Goal: Task Accomplishment & Management: Complete application form

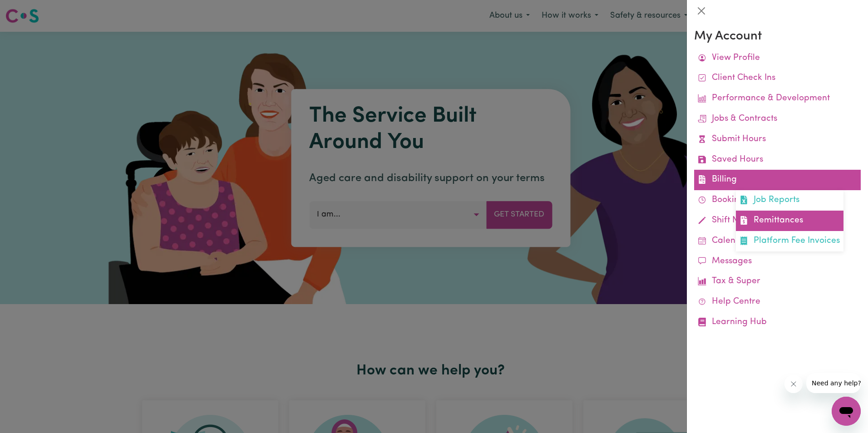
click at [785, 216] on link "Remittances" at bounding box center [790, 221] width 108 height 20
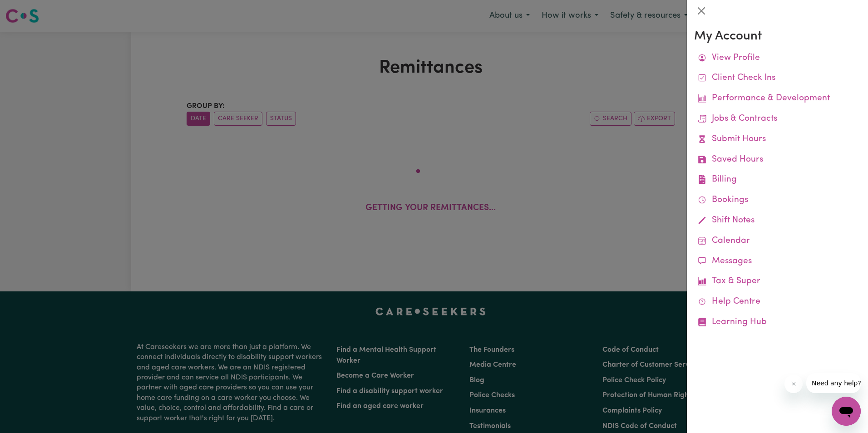
click at [270, 72] on div at bounding box center [434, 216] width 868 height 433
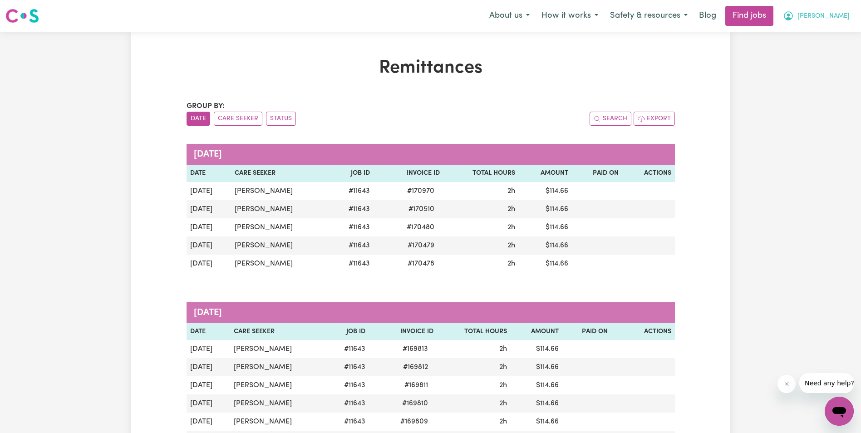
click at [841, 15] on span "[PERSON_NAME]" at bounding box center [823, 16] width 52 height 10
click at [821, 35] on link "My Account" at bounding box center [819, 35] width 72 height 17
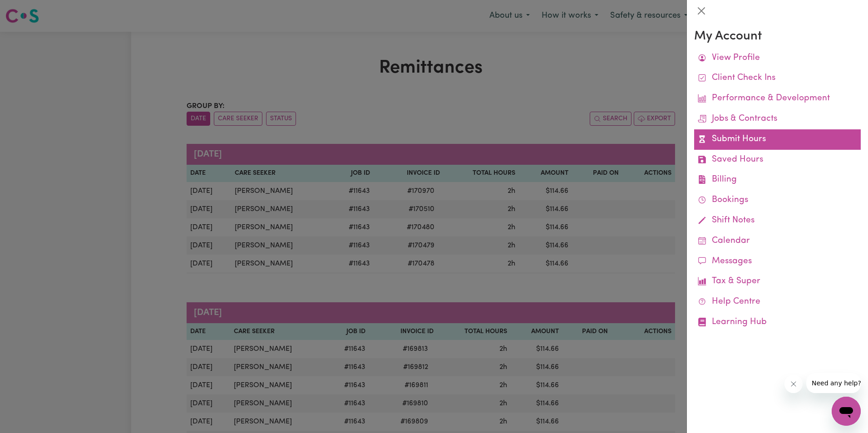
click at [727, 136] on link "Submit Hours" at bounding box center [777, 139] width 167 height 20
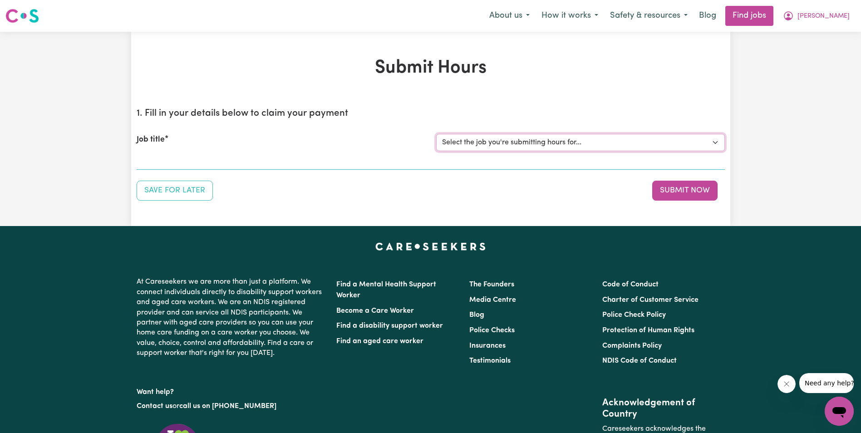
click at [543, 137] on select "Select the job you're submitting hours for... [[PERSON_NAME]] Support Worker in…" at bounding box center [580, 142] width 289 height 17
select select "11643"
click at [436, 134] on select "Select the job you're submitting hours for... [[PERSON_NAME]] Support Worker in…" at bounding box center [580, 142] width 289 height 17
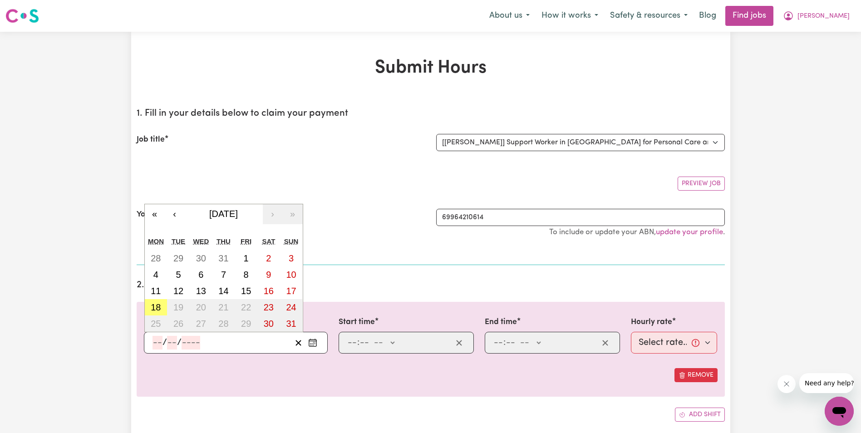
click at [158, 343] on input "number" at bounding box center [157, 343] width 10 height 14
click at [201, 274] on abbr "6" at bounding box center [200, 275] width 5 height 10
type input "[DATE]"
type input "6"
type input "8"
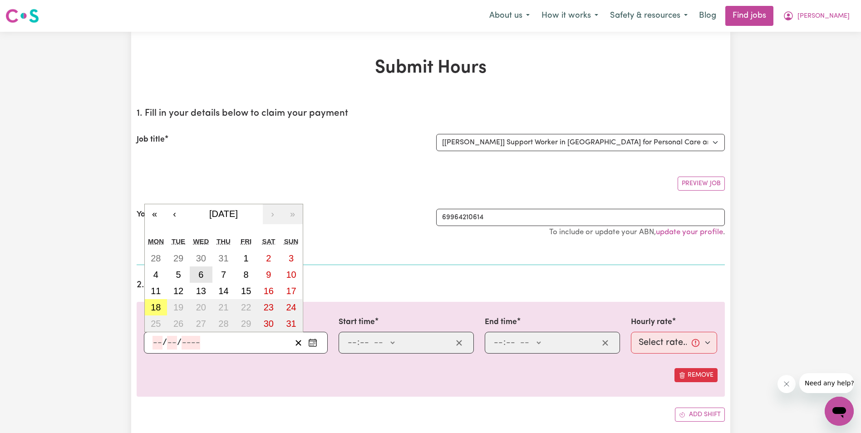
type input "2025"
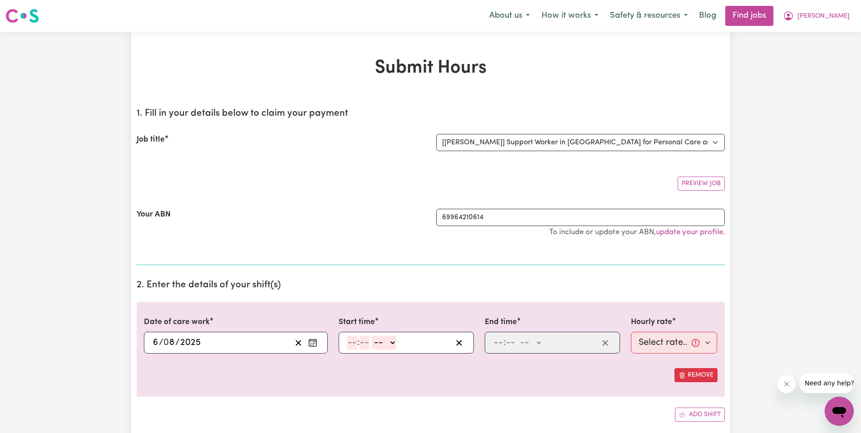
click at [351, 345] on input "number" at bounding box center [352, 343] width 10 height 14
type input "8"
type input "30"
click at [392, 342] on select "-- AM PM" at bounding box center [381, 343] width 25 height 14
select select "am"
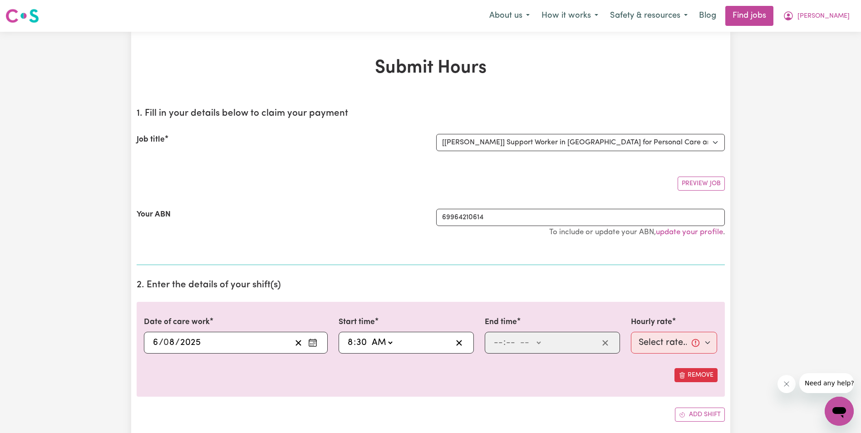
click at [369, 336] on select "-- AM PM" at bounding box center [381, 343] width 25 height 14
type input "08:30"
click at [496, 343] on input "number" at bounding box center [498, 343] width 10 height 14
type input "10"
type input "30"
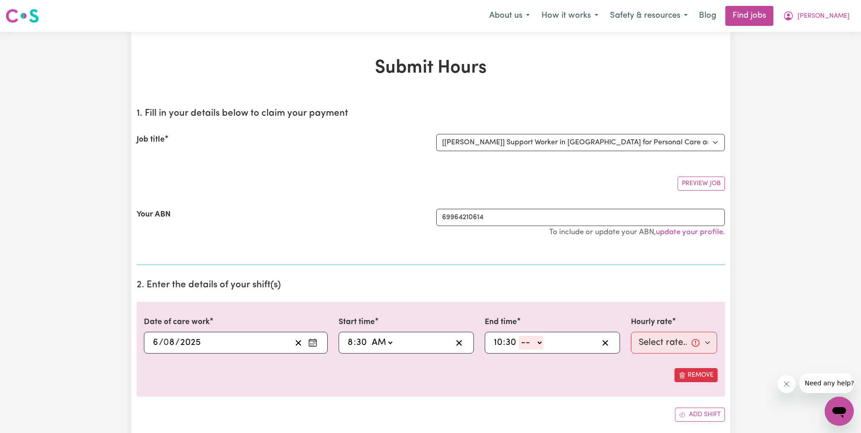
click at [539, 342] on select "-- AM PM" at bounding box center [531, 343] width 25 height 14
select select "am"
click at [519, 336] on select "-- AM PM" at bounding box center [531, 343] width 25 height 14
type input "10:30"
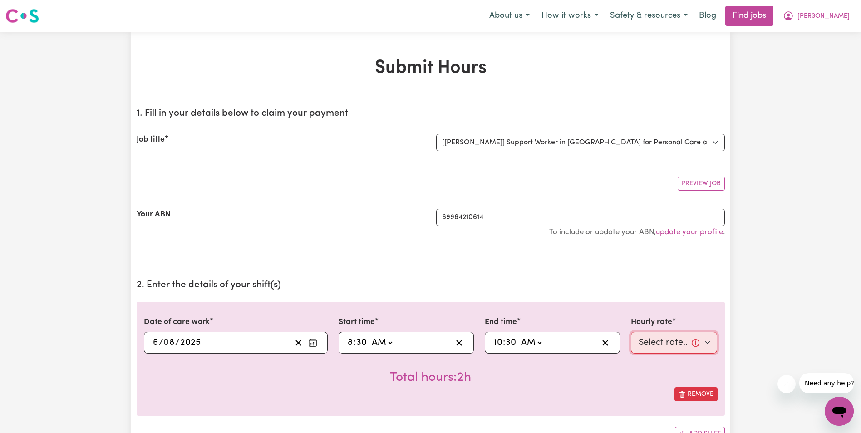
click at [640, 344] on select "Select rate... $63.00 (Weekday) $63.00 ([DATE]) $63.00 ([DATE])" at bounding box center [674, 343] width 87 height 22
select select "63-Weekday"
click at [631, 332] on select "Select rate... $63.00 (Weekday) $63.00 ([DATE]) $63.00 ([DATE])" at bounding box center [674, 343] width 87 height 22
